Goal: Check status: Check status

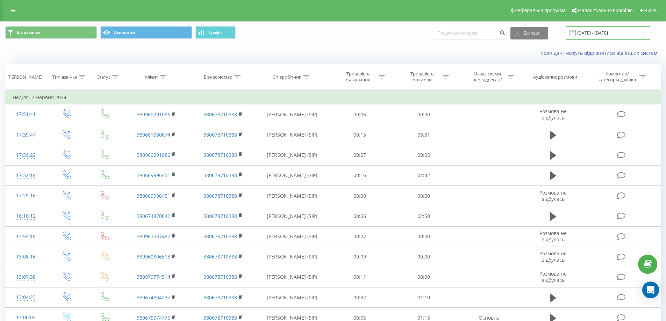
click at [611, 36] on input "[DATE] - [DATE]" at bounding box center [607, 33] width 85 height 14
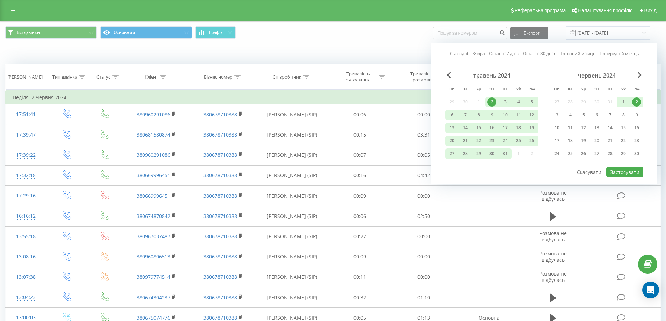
click at [496, 53] on link "Останні 7 днів" at bounding box center [504, 53] width 30 height 7
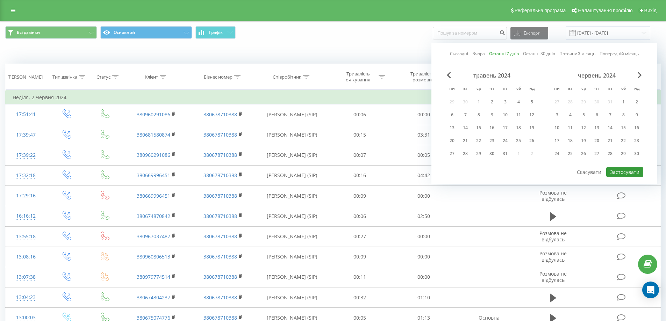
click at [618, 173] on button "Застосувати" at bounding box center [624, 172] width 37 height 10
type input "[DATE] - [DATE]"
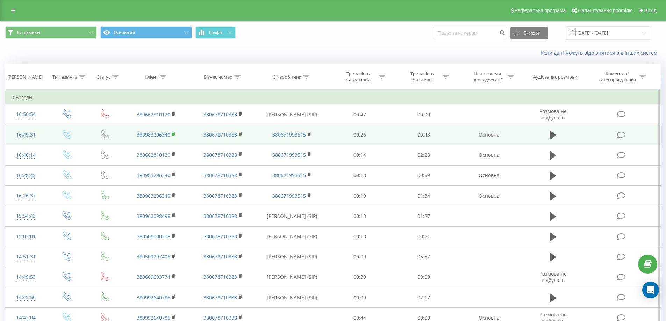
click at [173, 134] on rect at bounding box center [173, 134] width 2 height 3
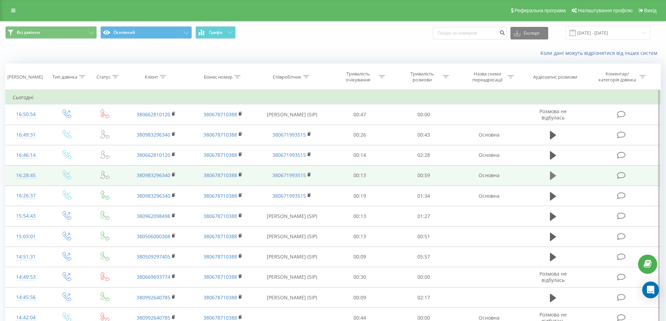
click at [552, 176] on icon at bounding box center [553, 176] width 6 height 8
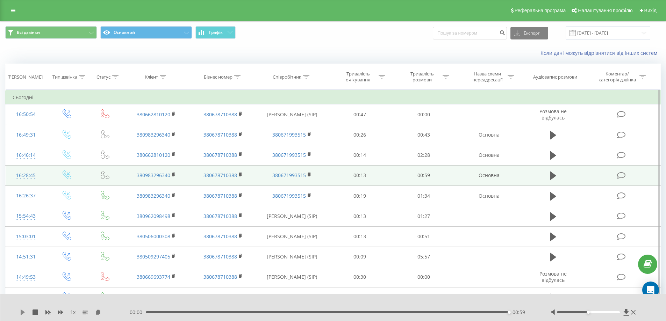
click at [23, 312] on icon at bounding box center [23, 313] width 4 height 6
click at [553, 175] on icon at bounding box center [553, 176] width 6 height 8
click at [550, 175] on icon at bounding box center [553, 176] width 6 height 8
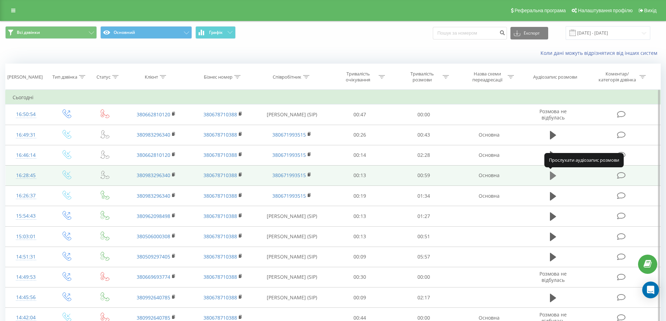
click at [550, 177] on icon at bounding box center [553, 176] width 6 height 8
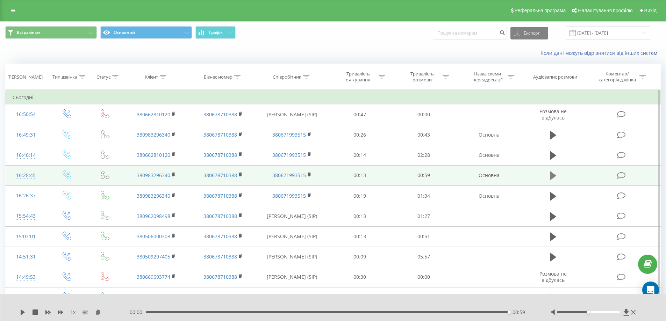
click at [550, 172] on icon at bounding box center [553, 176] width 6 height 8
click at [551, 178] on icon at bounding box center [553, 176] width 6 height 8
click at [551, 175] on icon at bounding box center [553, 176] width 6 height 8
click at [551, 177] on icon at bounding box center [553, 176] width 6 height 8
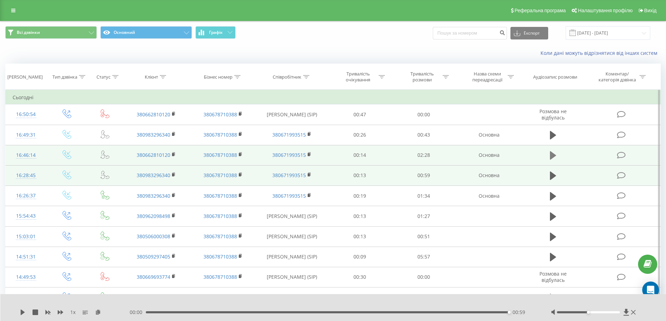
click at [552, 154] on icon at bounding box center [553, 155] width 6 height 8
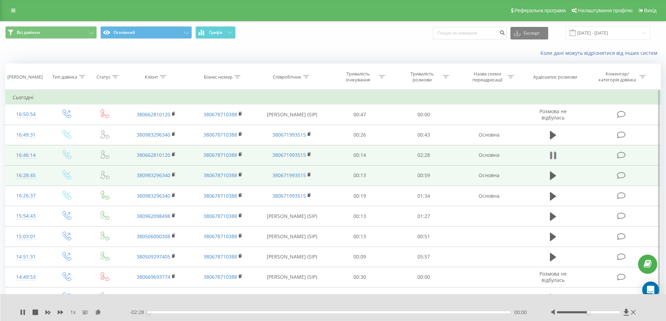
click at [552, 155] on icon at bounding box center [553, 156] width 6 height 10
click at [552, 174] on icon at bounding box center [553, 176] width 6 height 8
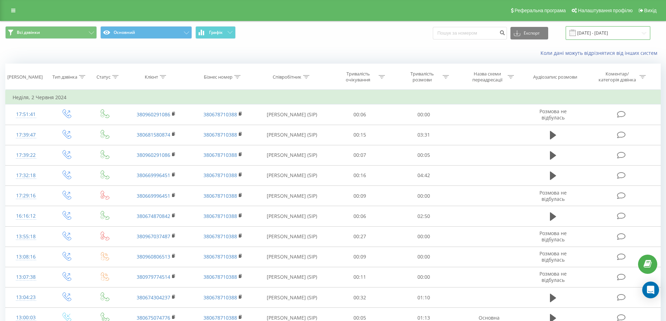
click at [596, 35] on input "[DATE] - [DATE]" at bounding box center [607, 33] width 85 height 14
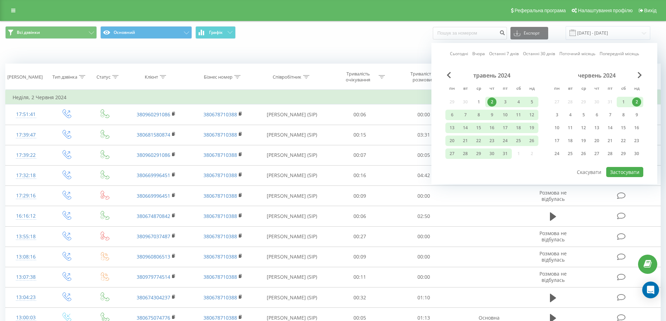
click at [500, 53] on link "Останні 7 днів" at bounding box center [504, 53] width 30 height 7
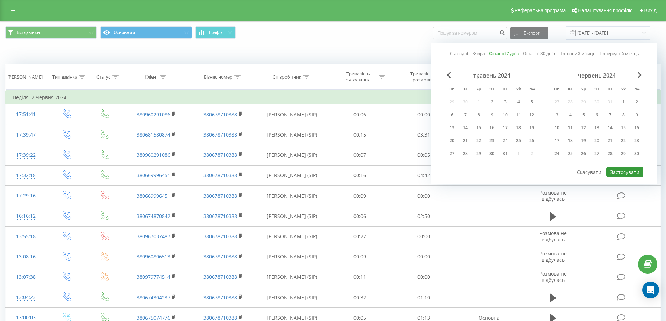
click at [624, 170] on button "Застосувати" at bounding box center [624, 172] width 37 height 10
type input "[DATE] - [DATE]"
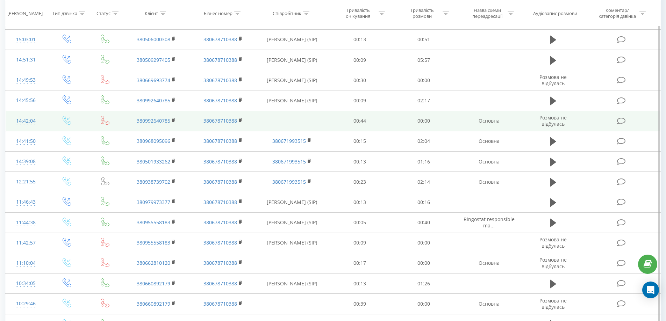
scroll to position [318, 0]
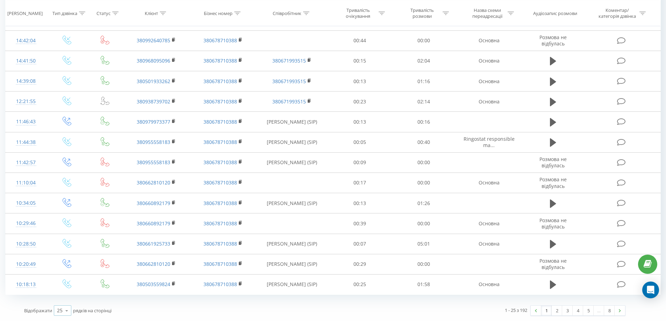
click at [70, 312] on icon at bounding box center [66, 311] width 10 height 14
click at [67, 303] on div "100" at bounding box center [62, 301] width 17 height 10
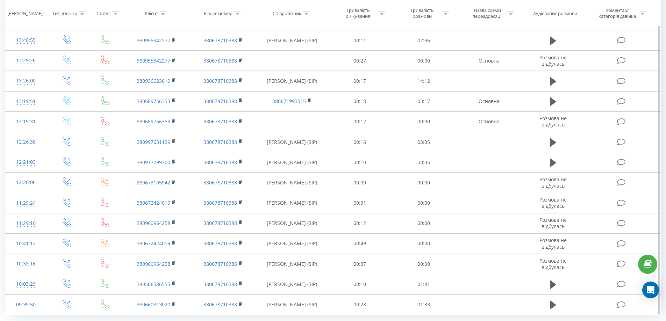
scroll to position [1885, 0]
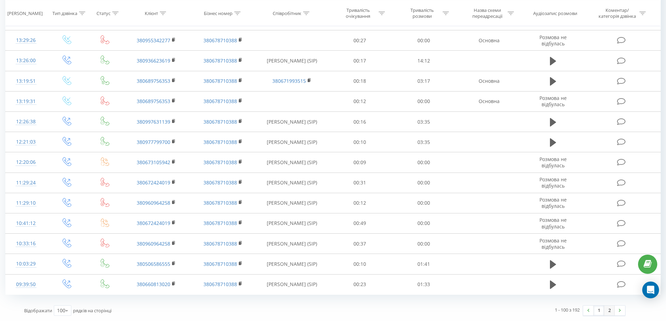
click at [610, 312] on link "2" at bounding box center [609, 311] width 10 height 10
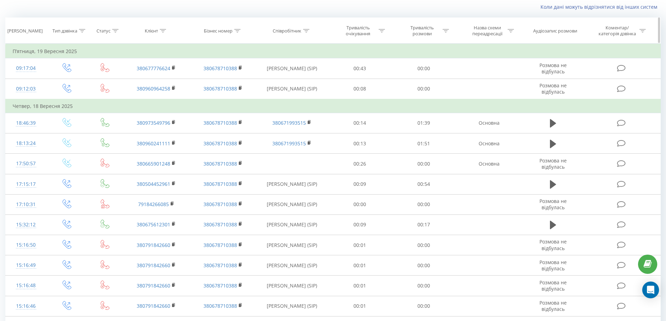
scroll to position [1039, 0]
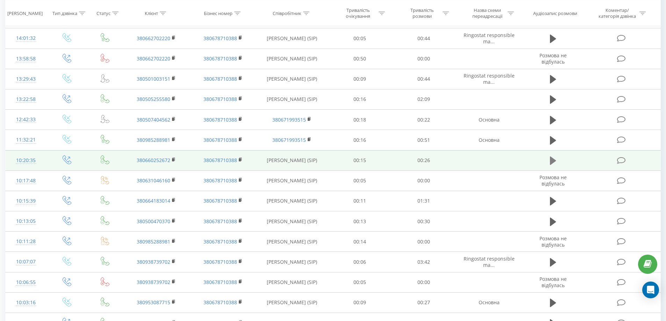
click at [552, 160] on icon at bounding box center [553, 161] width 6 height 8
